Goal: Find specific page/section: Find specific page/section

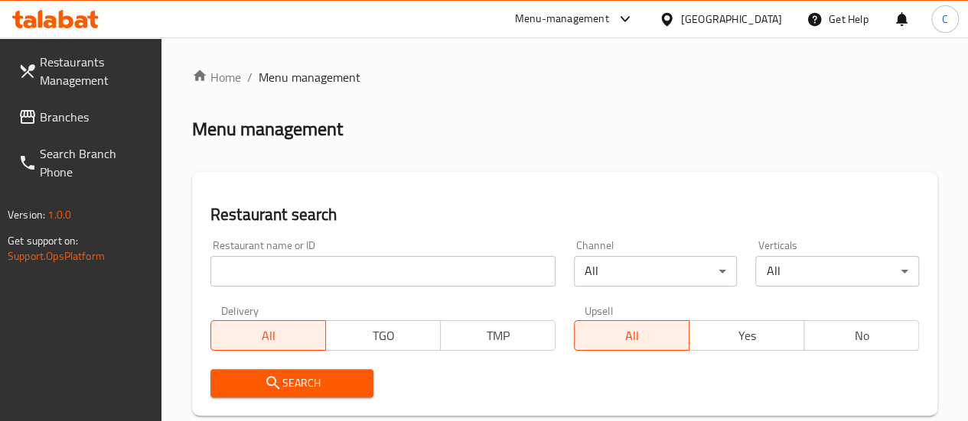
click at [303, 264] on input "search" at bounding box center [382, 271] width 345 height 31
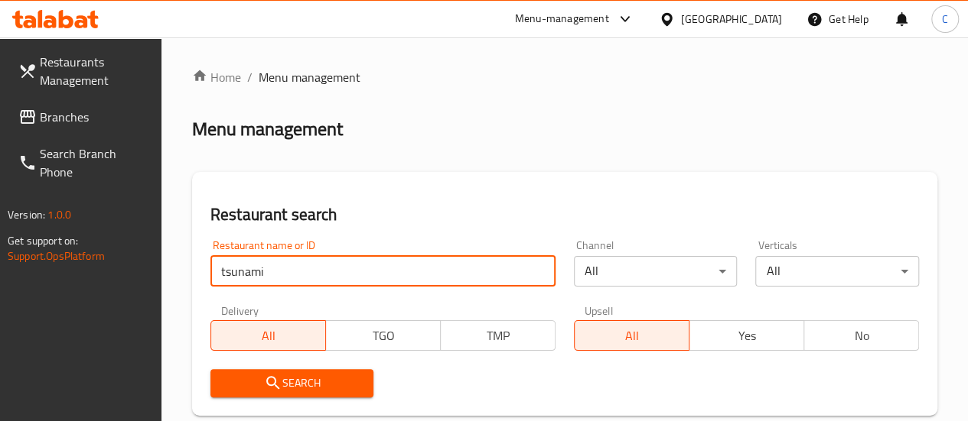
type input "tsunami"
click button "Search" at bounding box center [292, 383] width 164 height 28
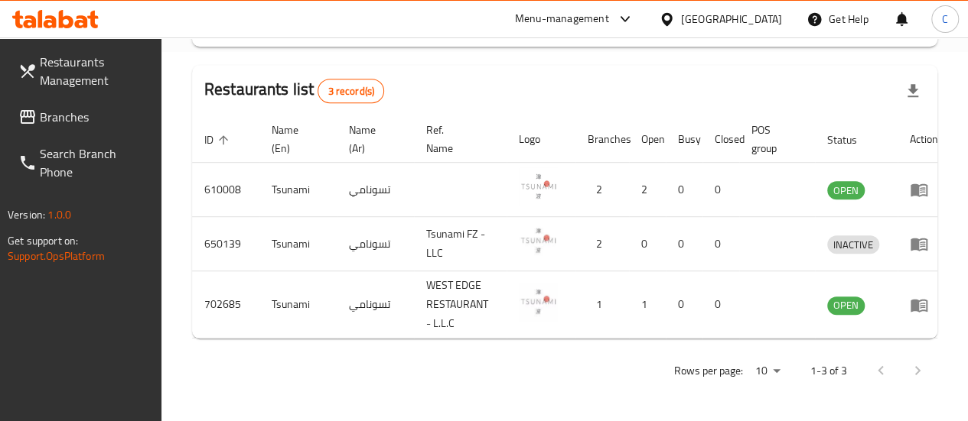
scroll to position [0, 13]
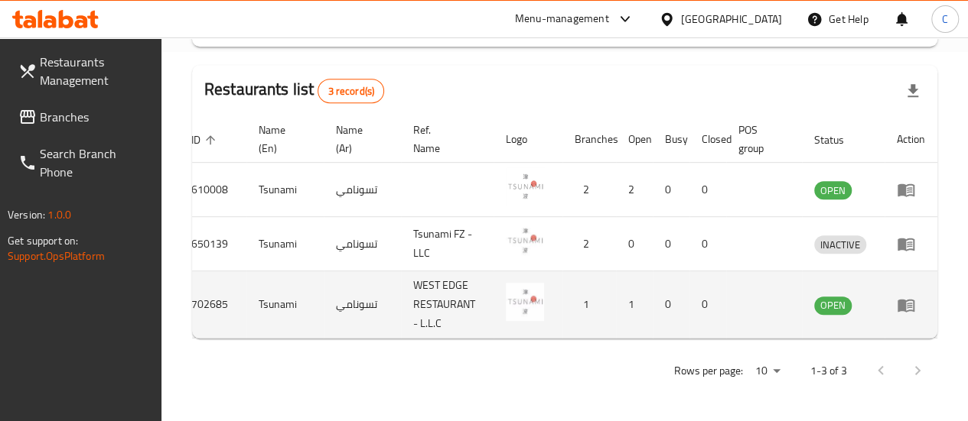
click at [913, 296] on icon "enhanced table" at bounding box center [906, 305] width 18 height 18
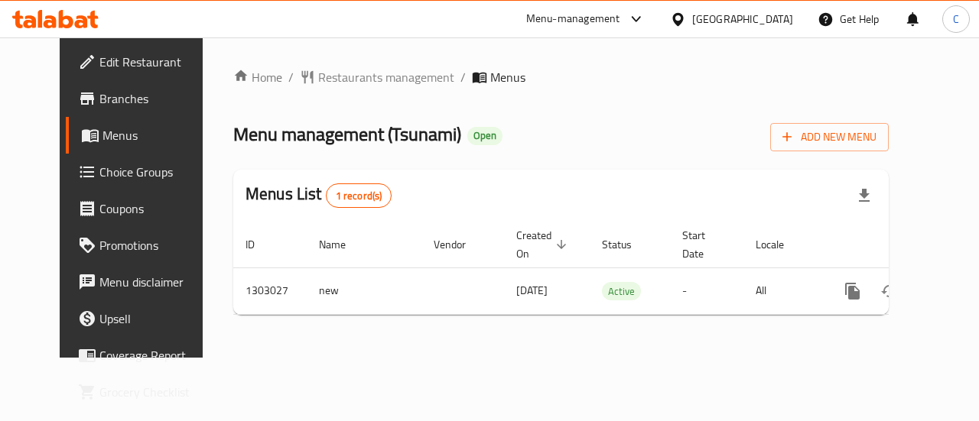
click at [99, 108] on span "Branches" at bounding box center [155, 99] width 112 height 18
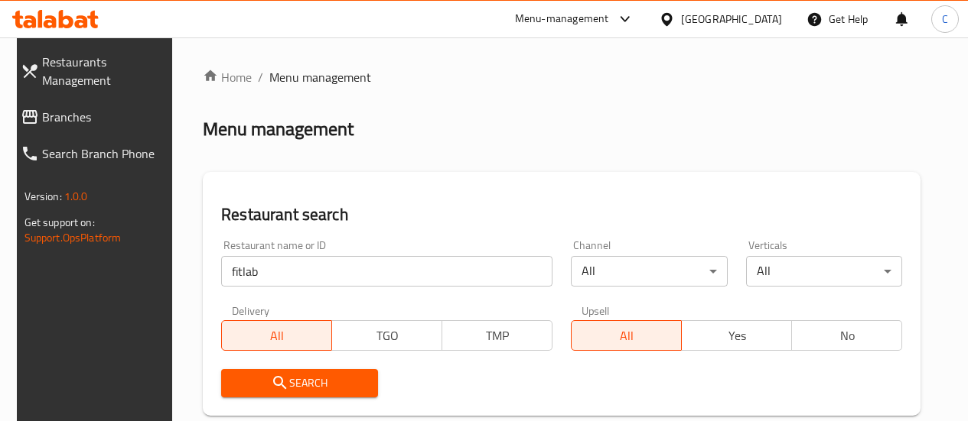
scroll to position [272, 0]
